Goal: Information Seeking & Learning: Learn about a topic

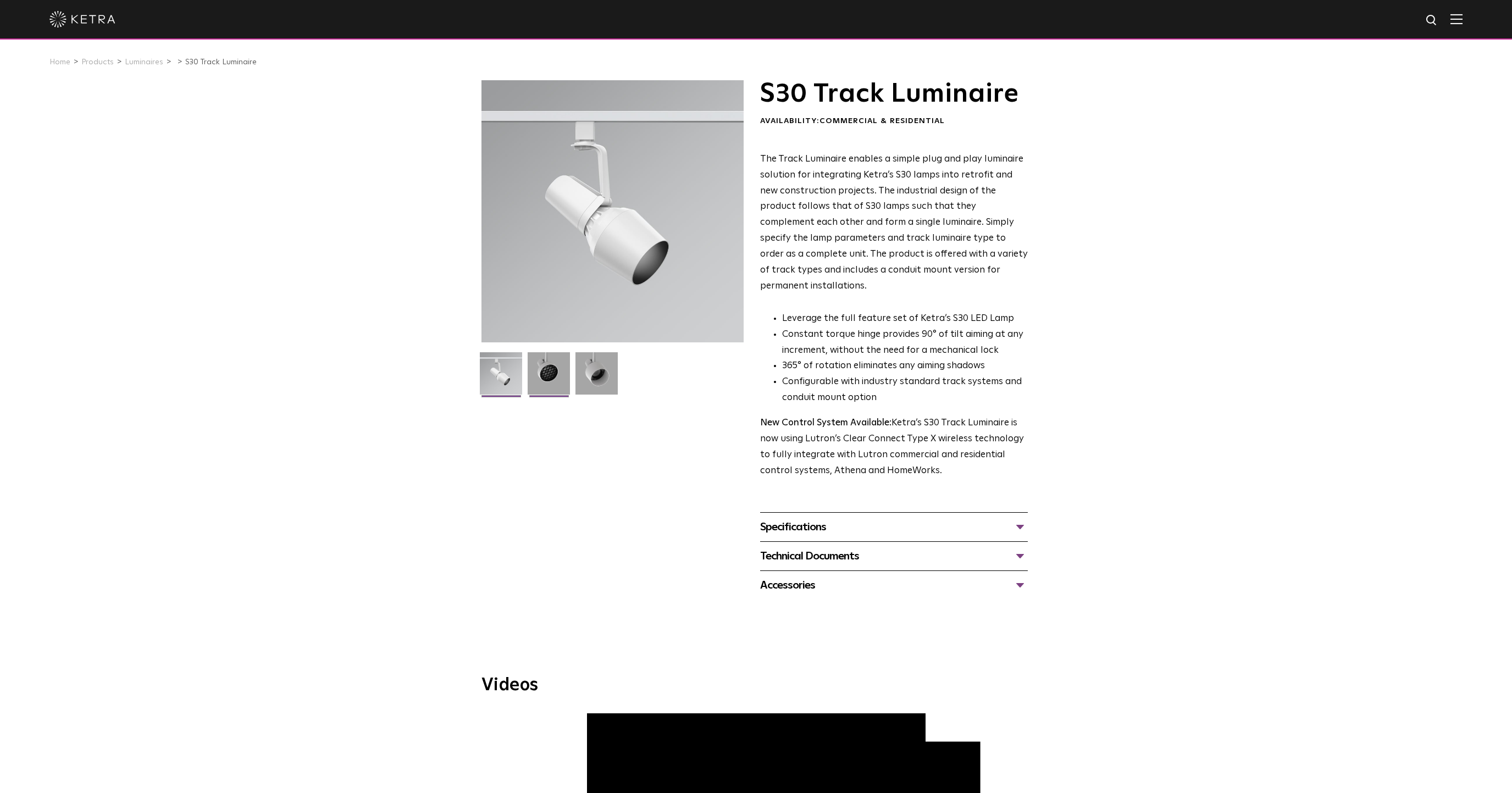
click at [551, 383] on img at bounding box center [549, 378] width 43 height 51
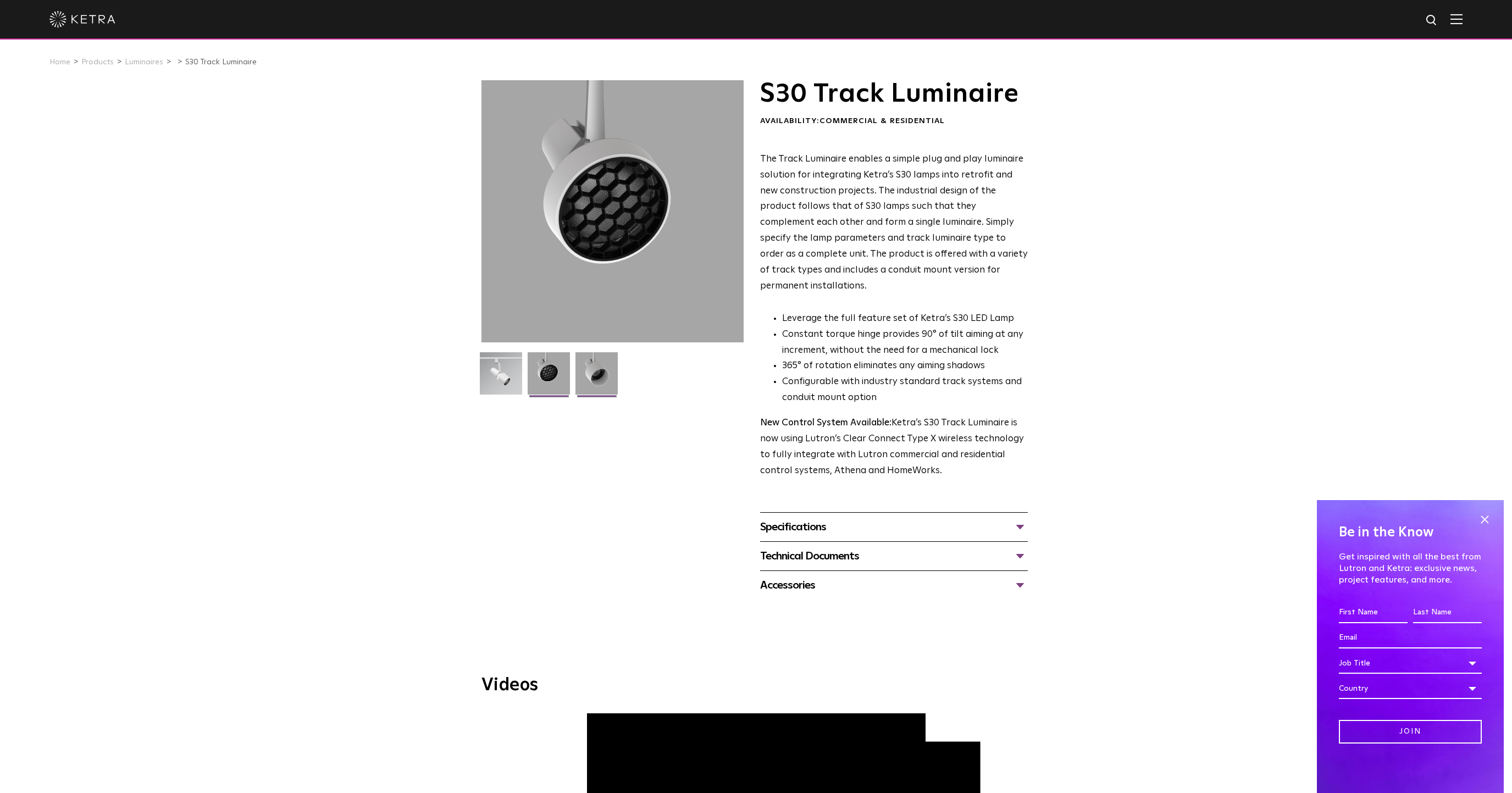
click at [592, 382] on img at bounding box center [597, 378] width 43 height 51
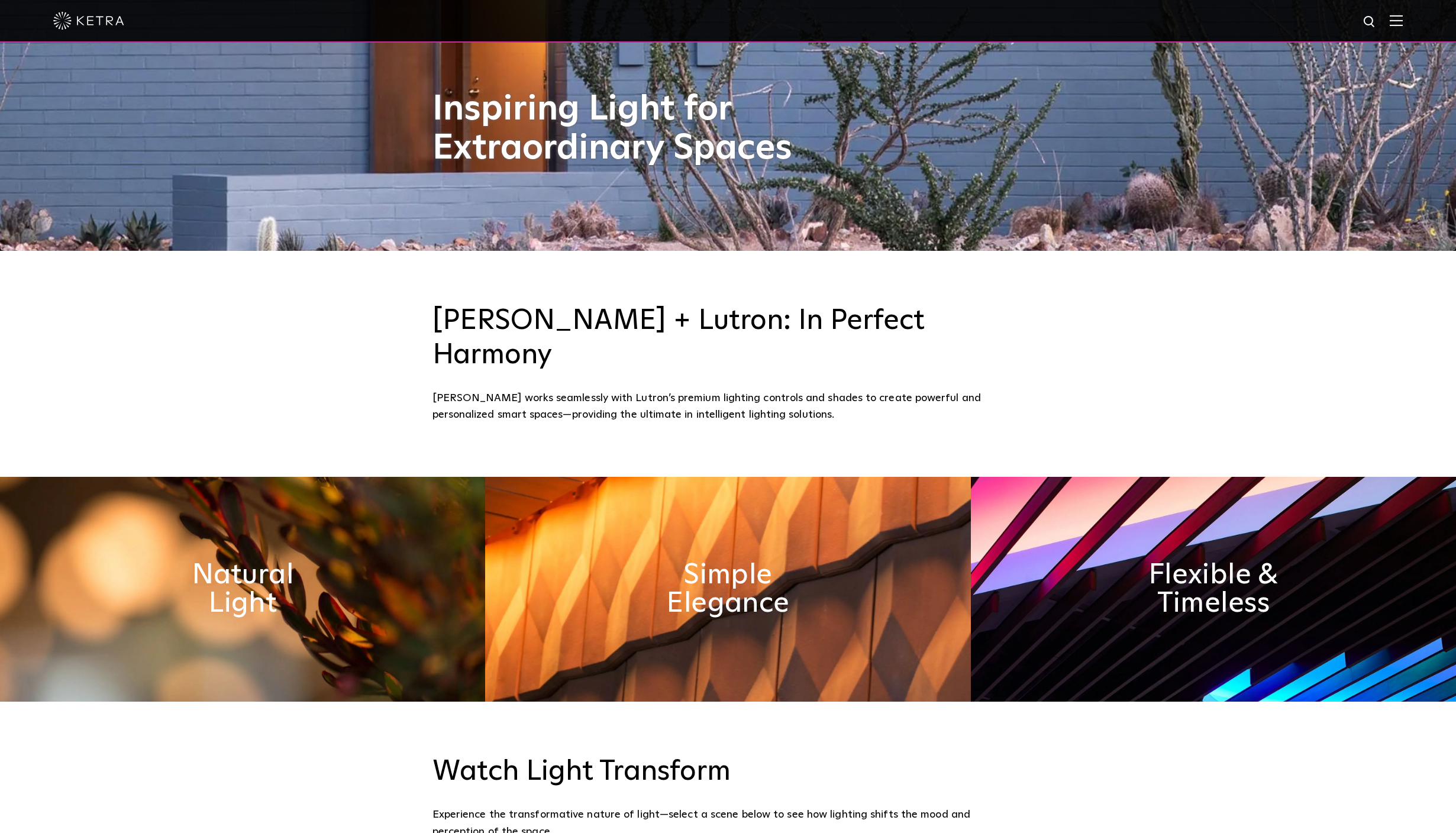
scroll to position [595, 0]
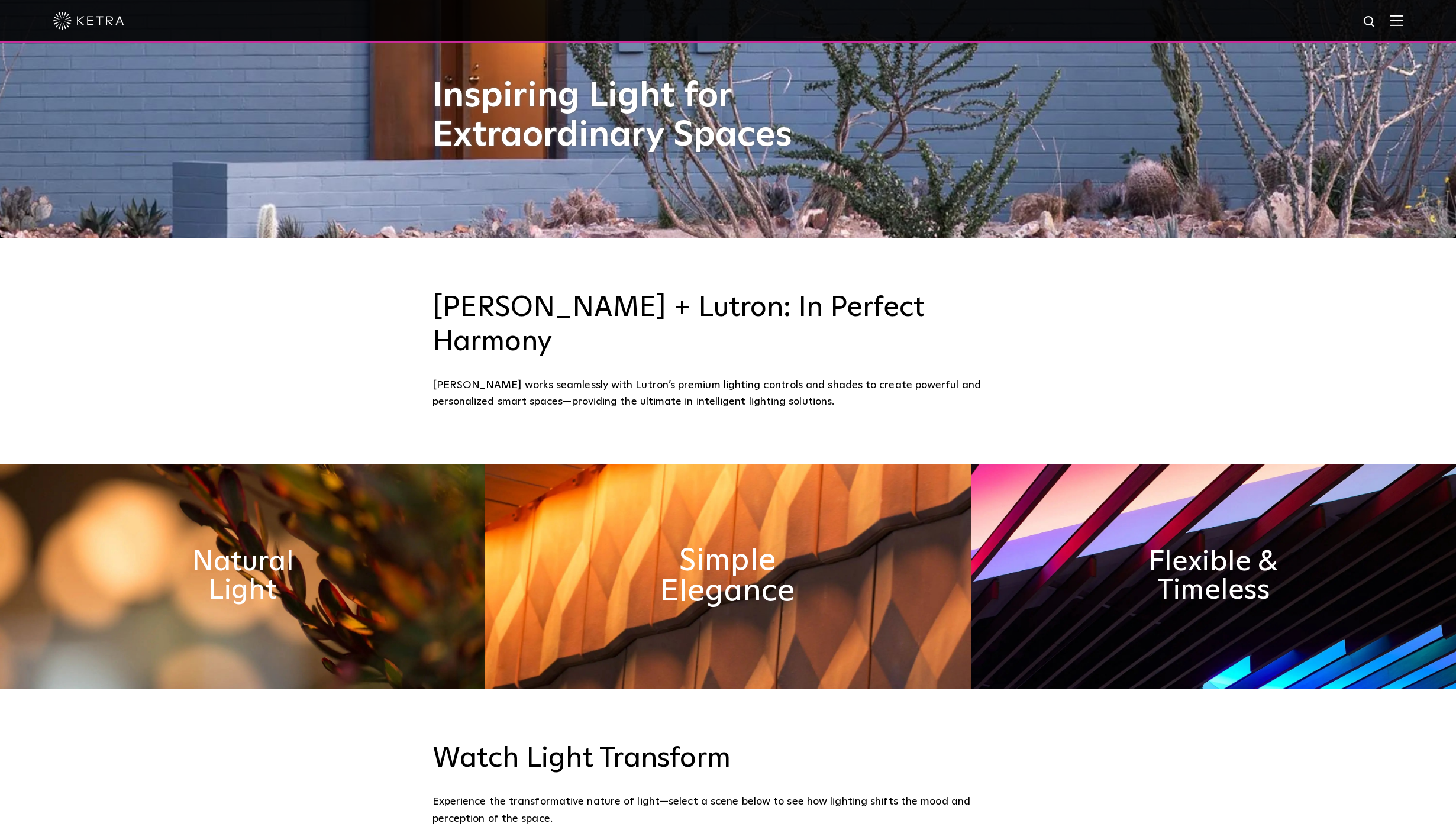
click at [681, 546] on h2 "Simple Elegance" at bounding box center [728, 575] width 190 height 62
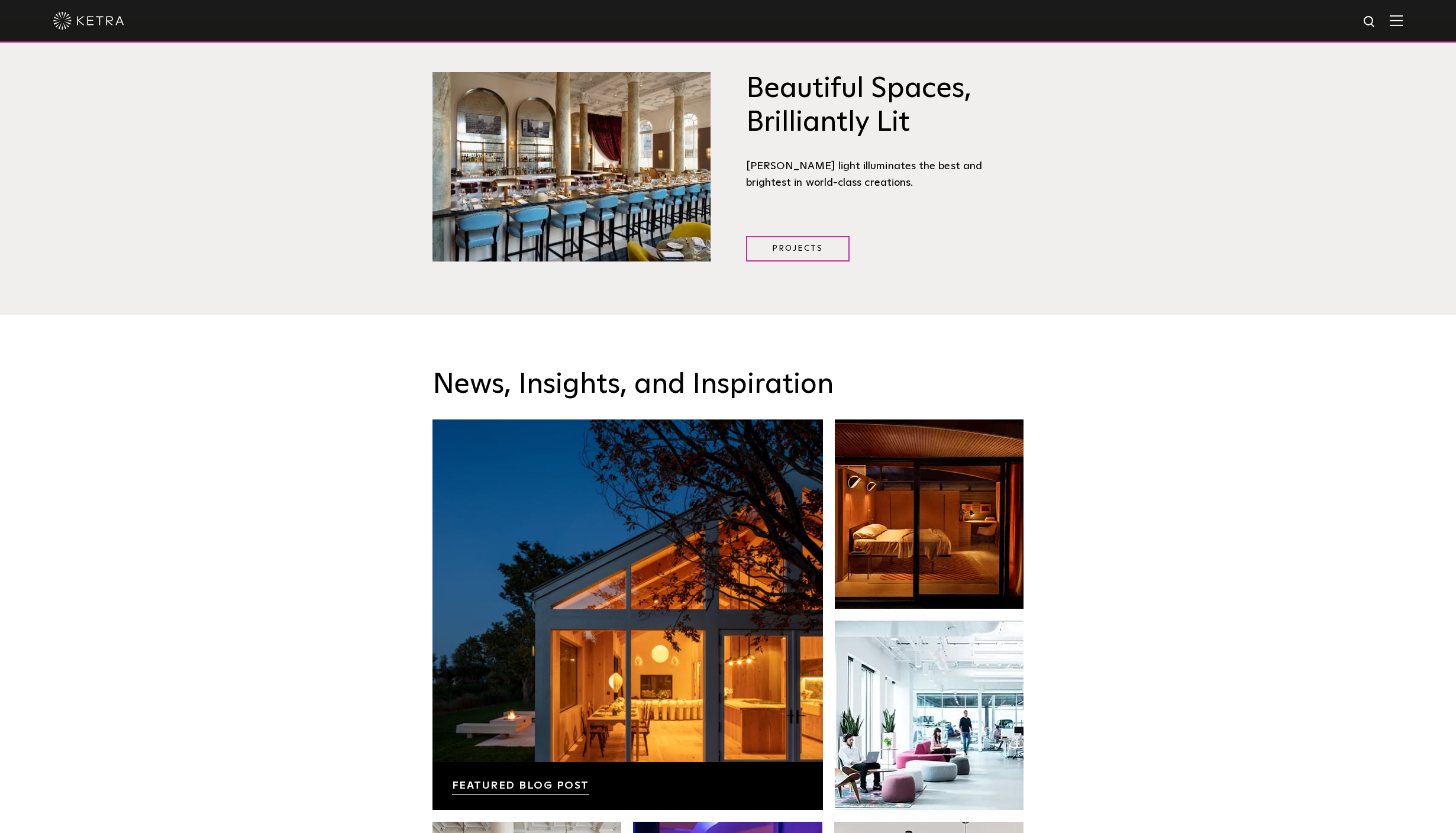
scroll to position [1899, 0]
